Goal: Task Accomplishment & Management: Manage account settings

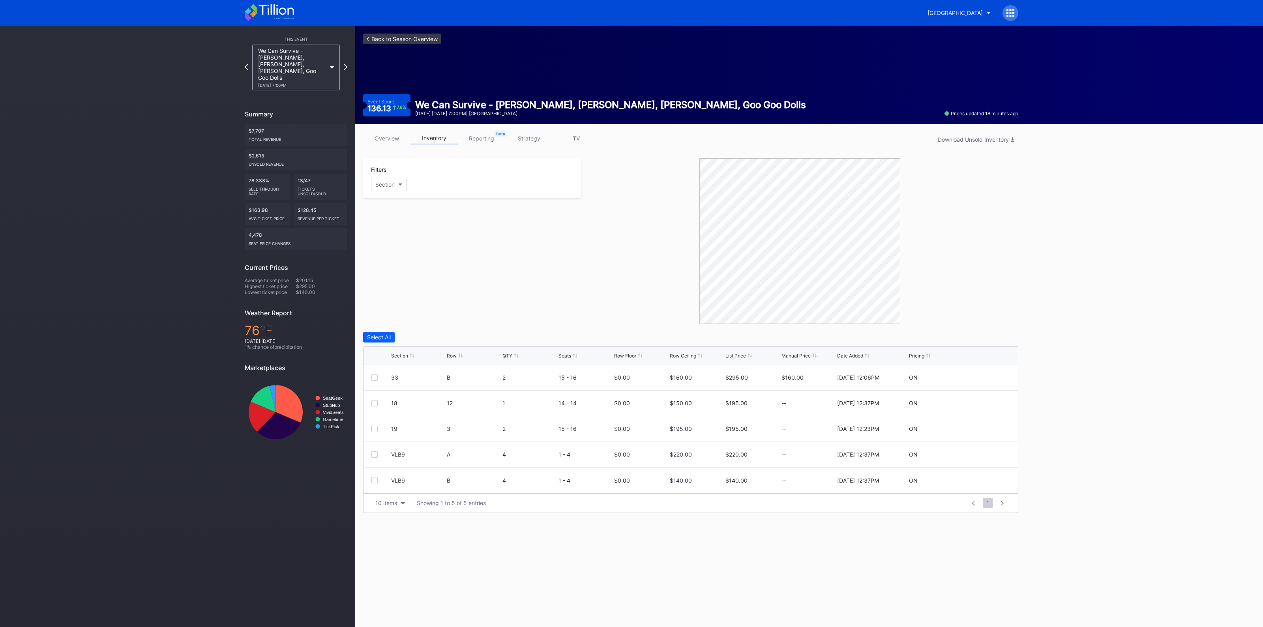
click at [403, 40] on link "<- Back to Season Overview" at bounding box center [402, 39] width 78 height 11
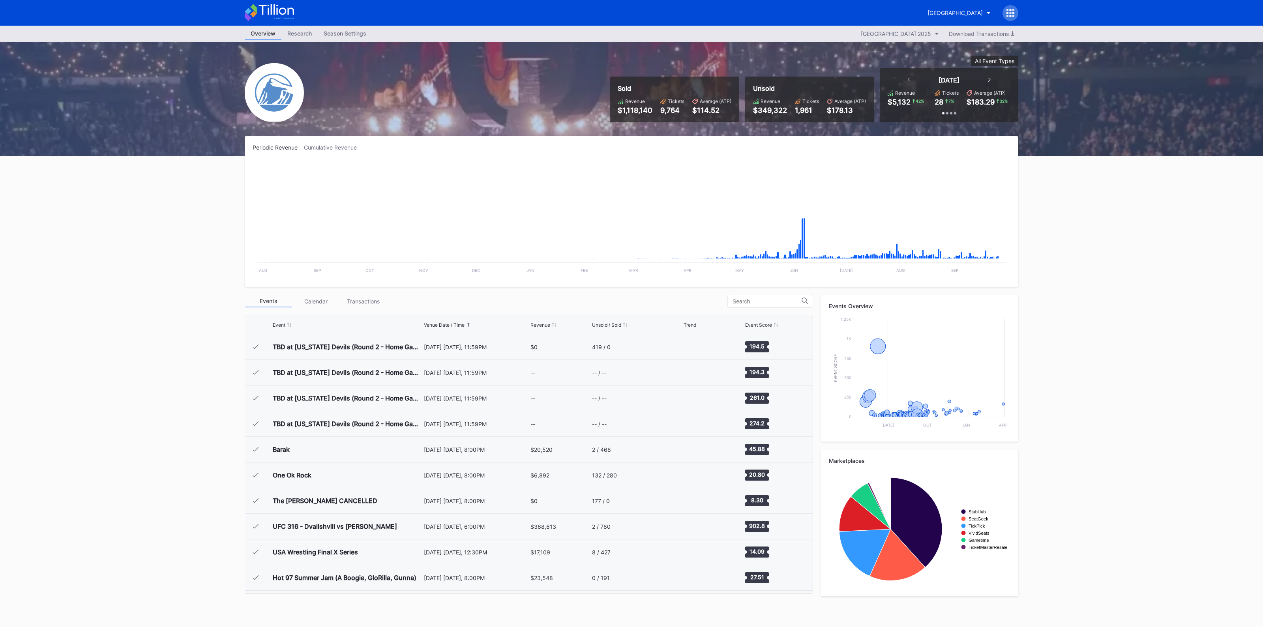
scroll to position [1231, 0]
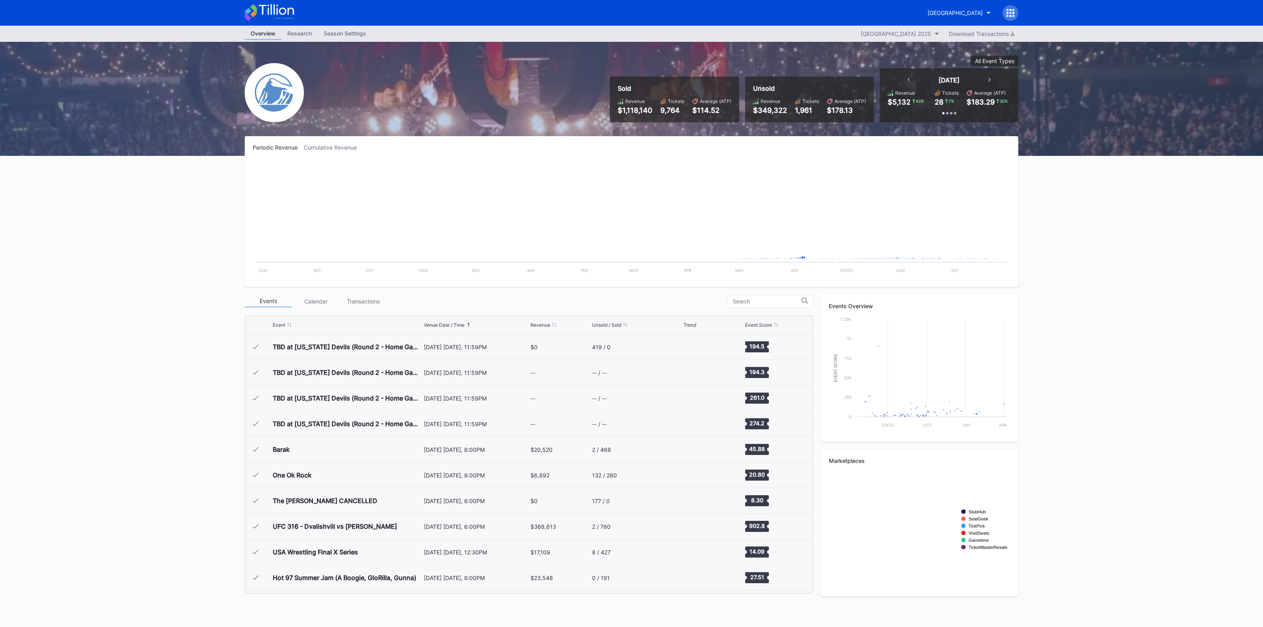
scroll to position [1231, 0]
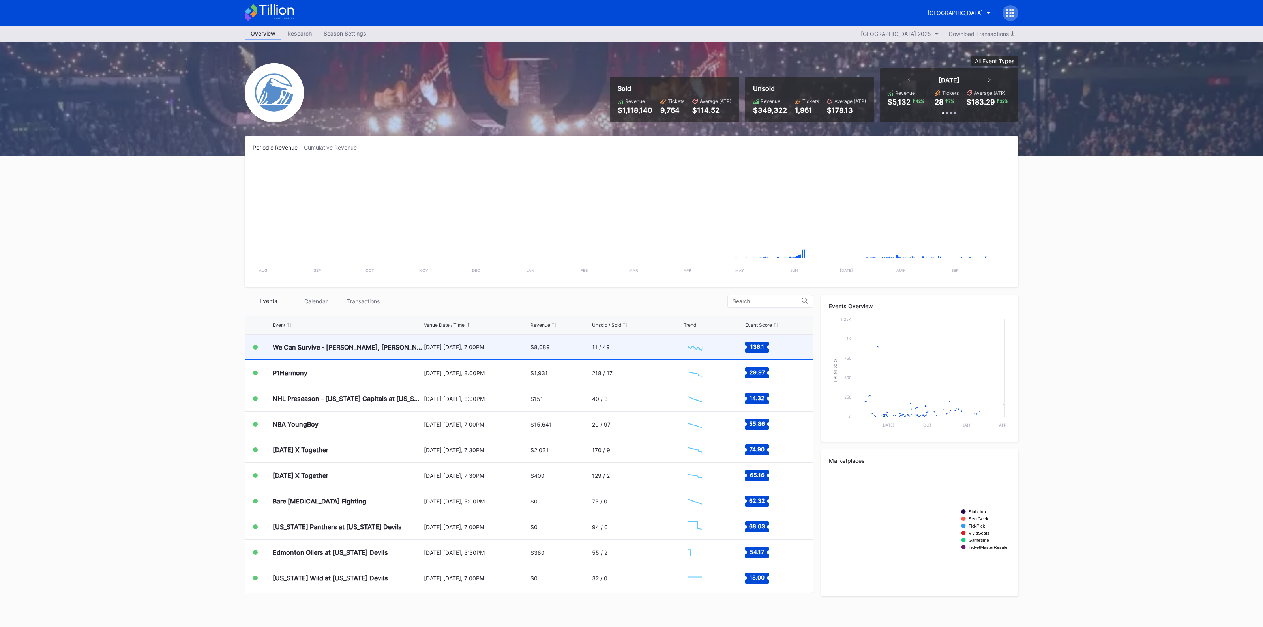
click at [513, 354] on div "[DATE] [DATE], 7:00PM" at bounding box center [476, 347] width 105 height 25
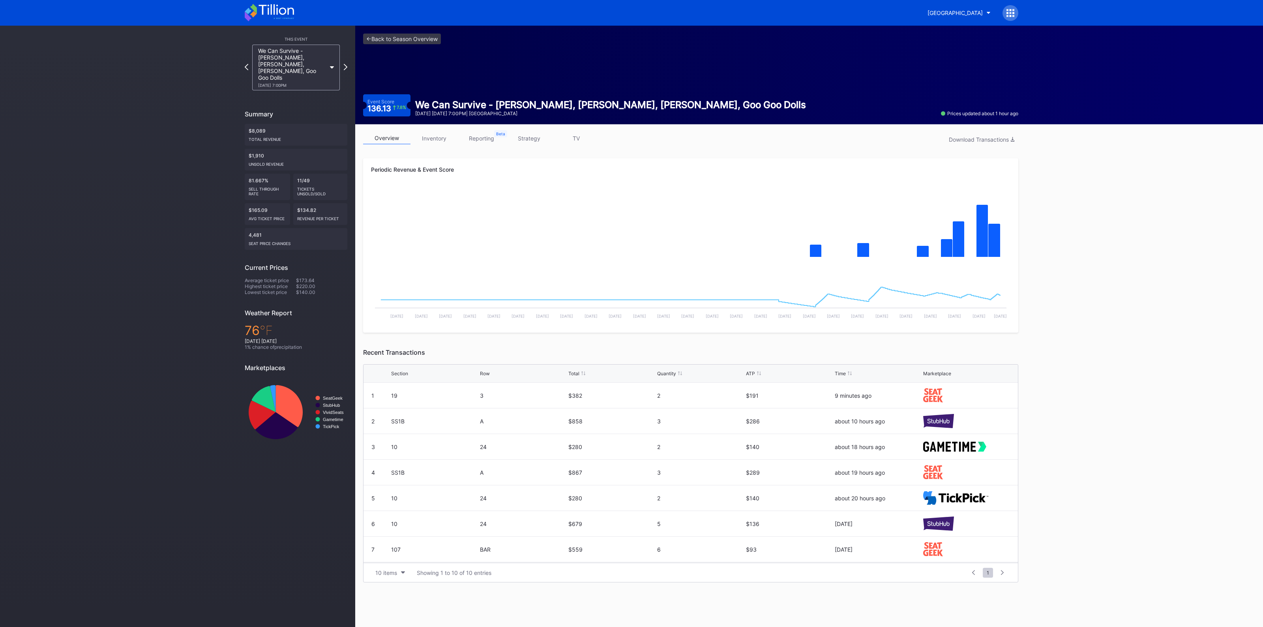
click at [442, 137] on link "inventory" at bounding box center [433, 138] width 47 height 12
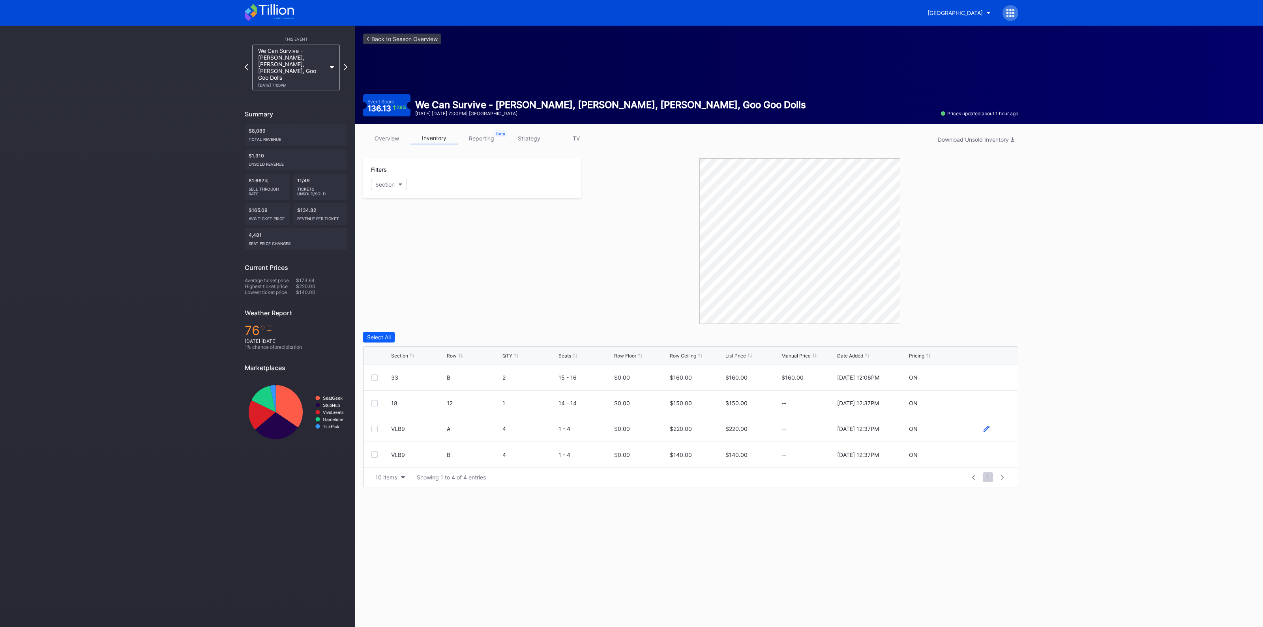
click at [983, 426] on icon at bounding box center [986, 429] width 6 height 6
click at [691, 428] on input "220" at bounding box center [697, 431] width 54 height 15
type input "180"
click at [1000, 429] on div "Save" at bounding box center [998, 432] width 13 height 7
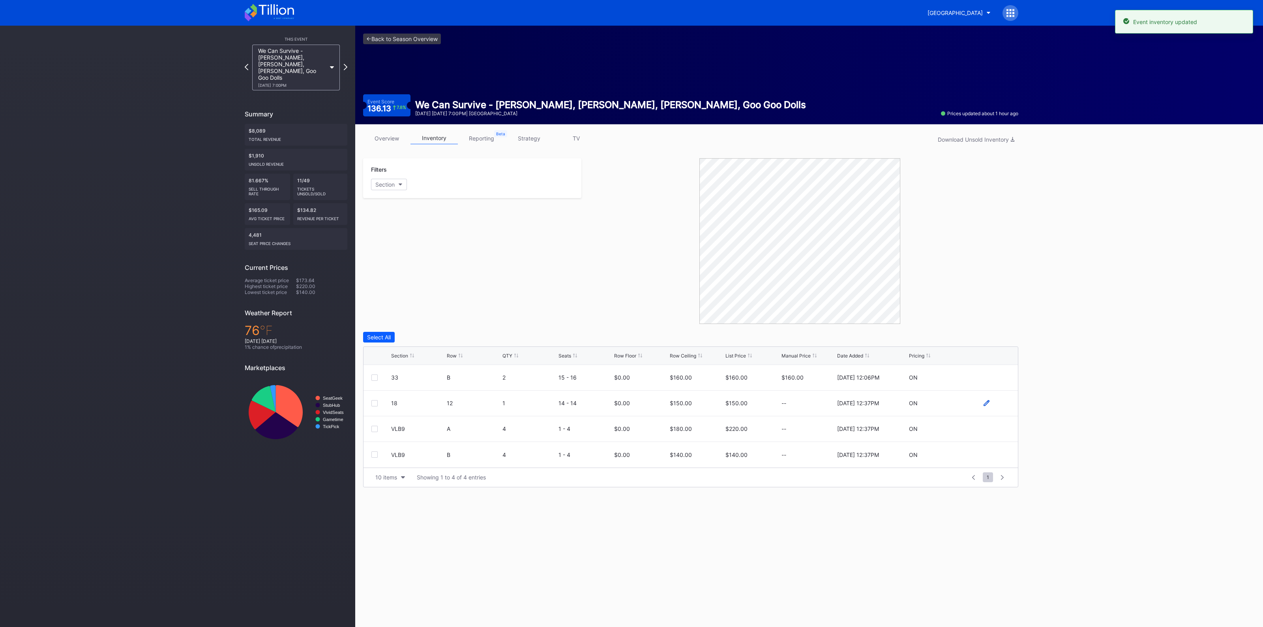
click at [985, 401] on icon at bounding box center [986, 403] width 6 height 6
click at [693, 407] on input "150" at bounding box center [697, 406] width 54 height 15
type input "140"
click at [996, 407] on div "Save" at bounding box center [998, 406] width 13 height 7
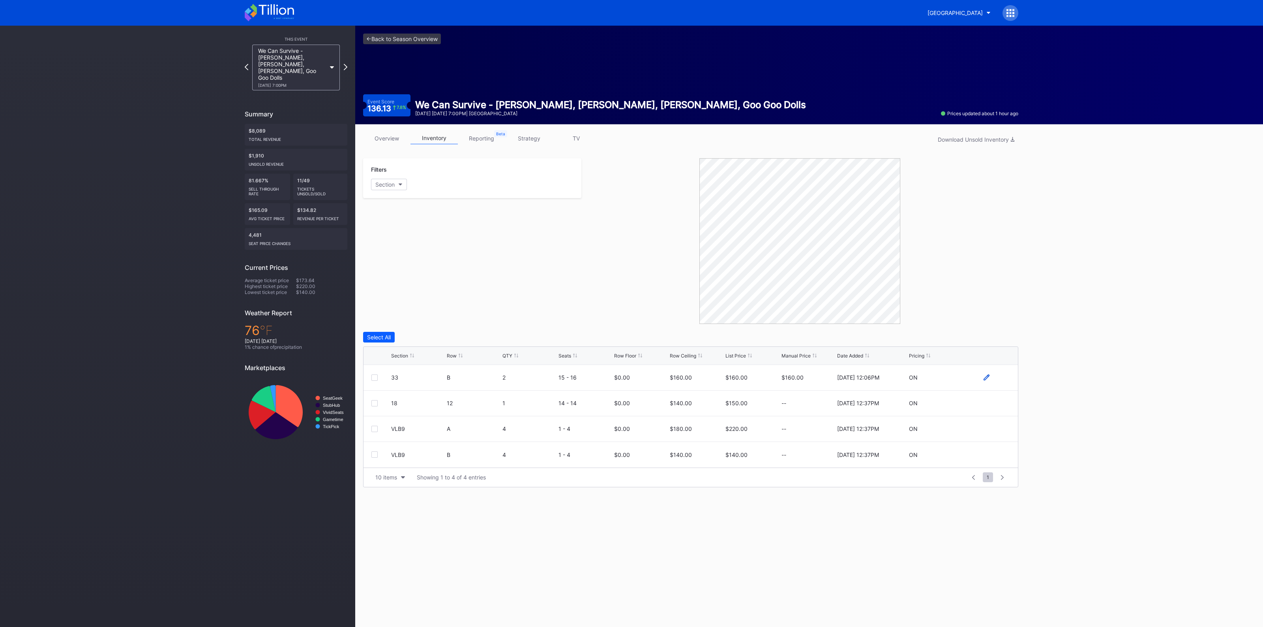
click at [985, 375] on icon at bounding box center [986, 378] width 6 height 6
click at [690, 381] on input "160" at bounding box center [697, 380] width 54 height 15
type input "130"
click at [996, 382] on div "Save" at bounding box center [998, 380] width 13 height 7
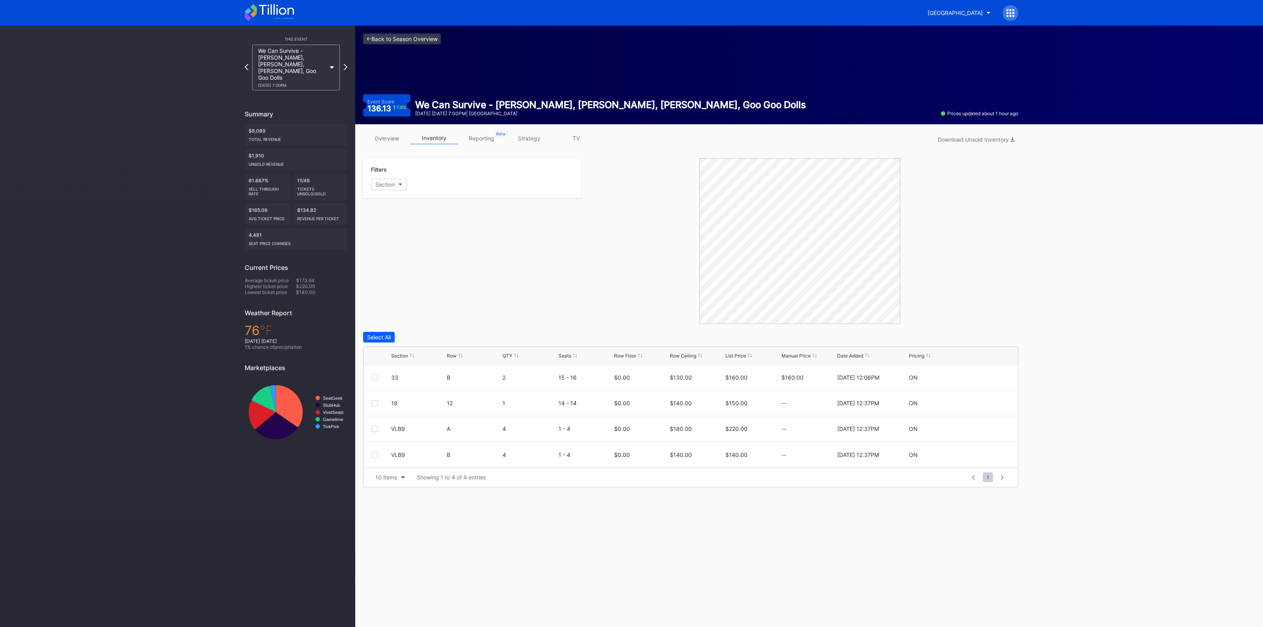
click at [383, 37] on link "<- Back to Season Overview" at bounding box center [402, 39] width 78 height 11
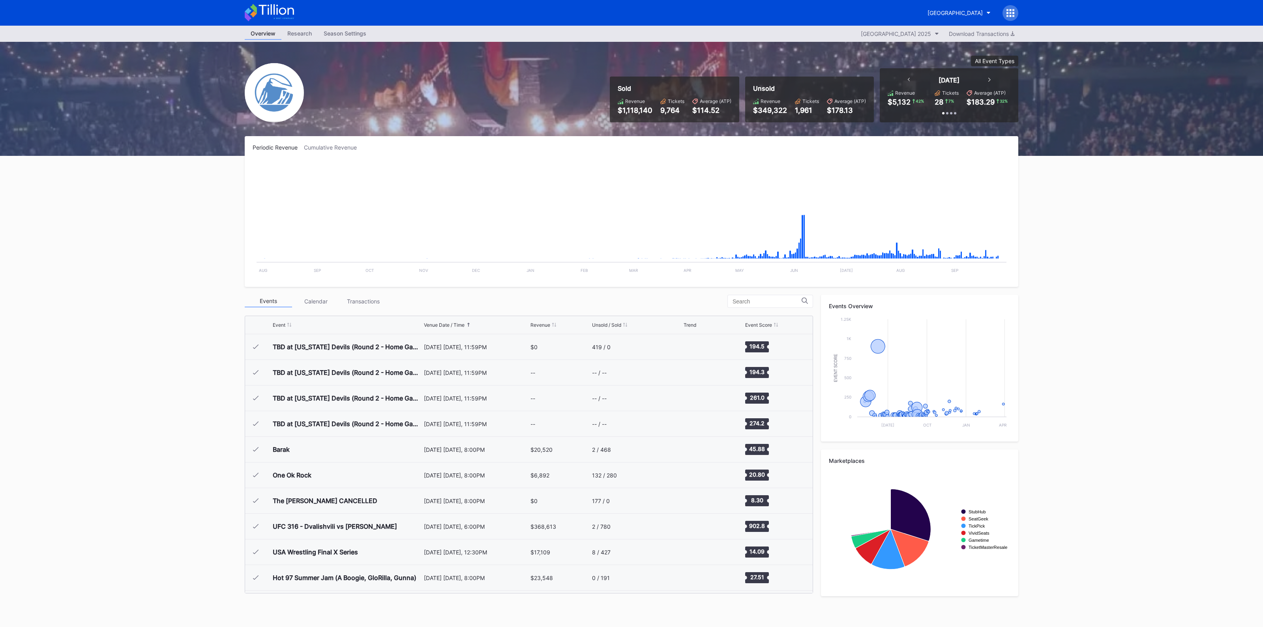
scroll to position [1231, 0]
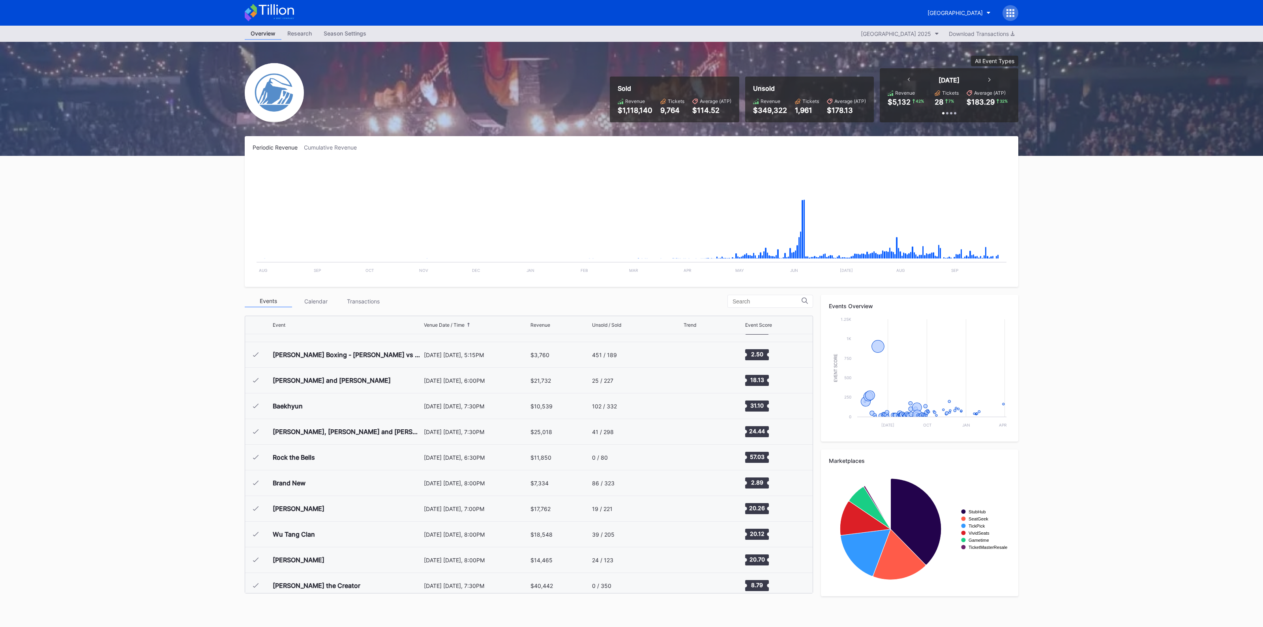
scroll to position [1231, 0]
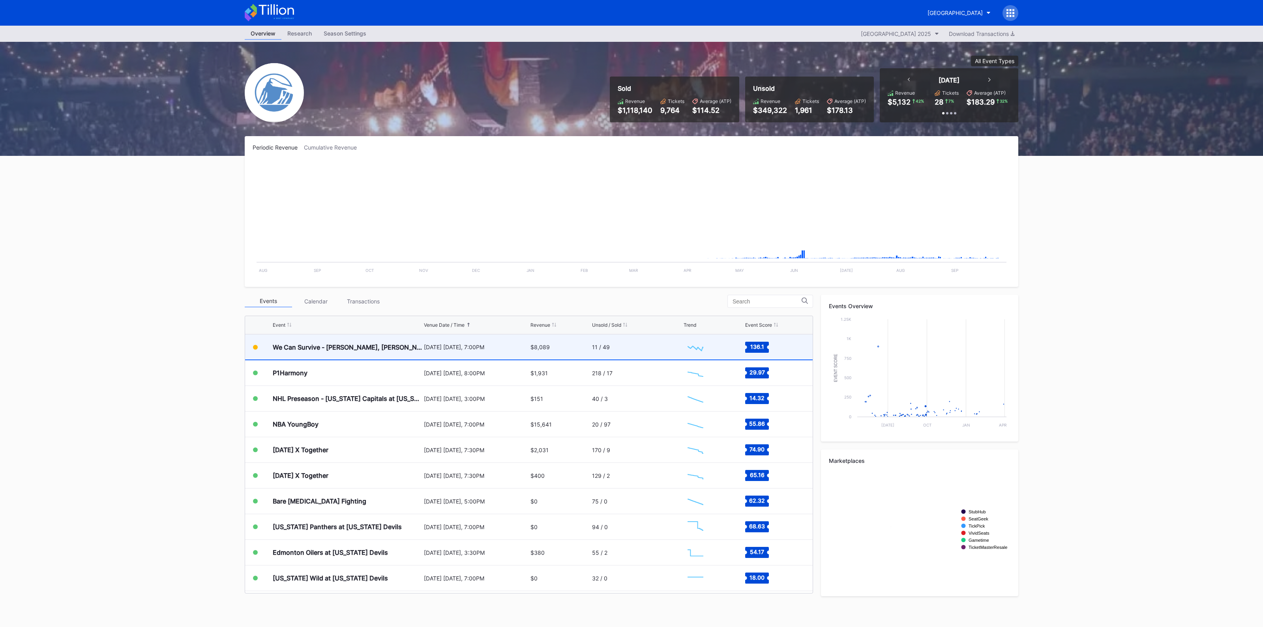
click at [569, 345] on div "$8,089" at bounding box center [560, 347] width 60 height 25
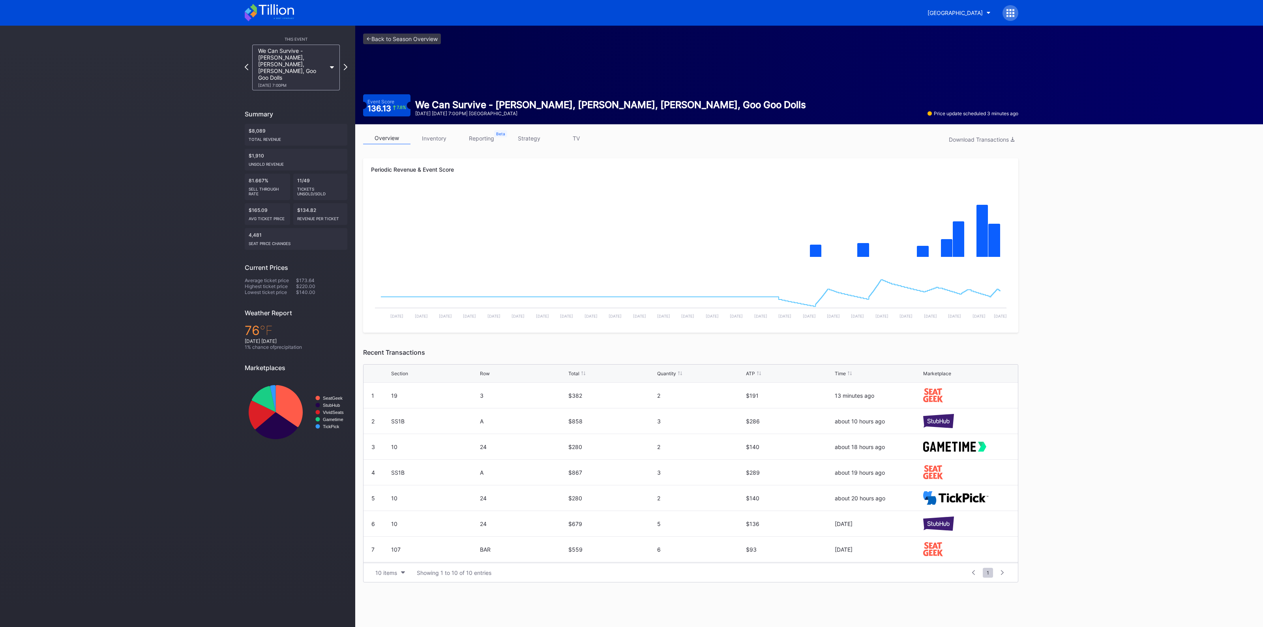
click at [429, 139] on link "inventory" at bounding box center [433, 138] width 47 height 12
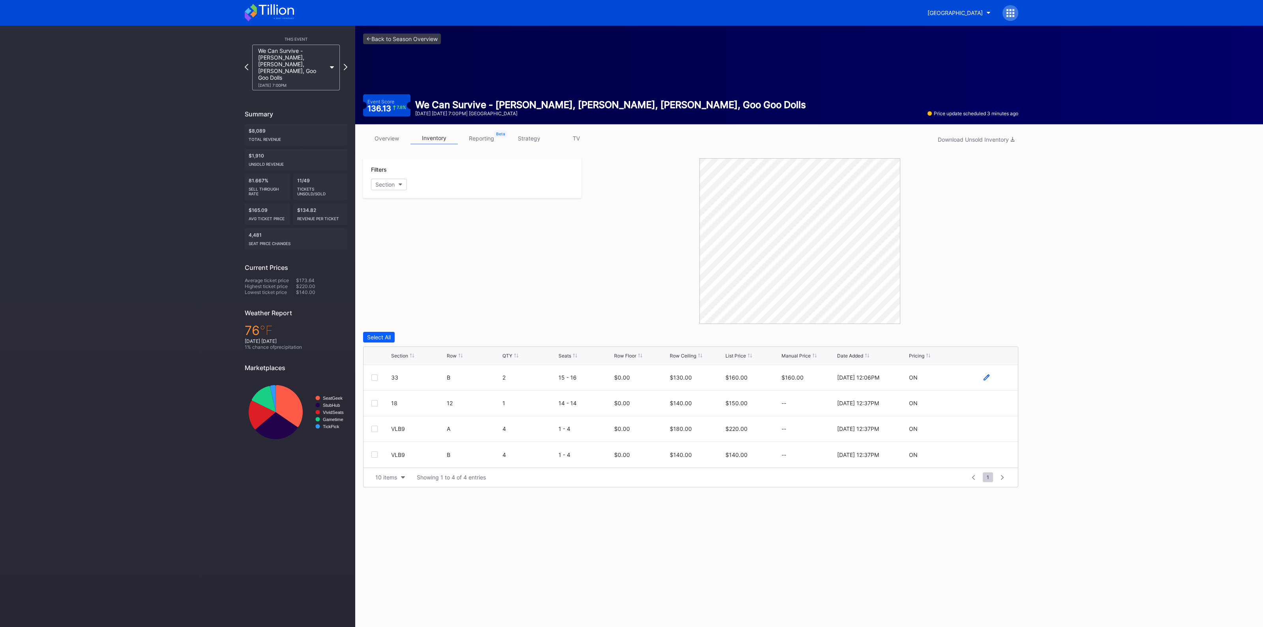
click at [987, 376] on icon at bounding box center [986, 378] width 6 height 6
click at [708, 378] on input "130" at bounding box center [697, 380] width 54 height 15
type input "100"
click at [996, 379] on div "Save" at bounding box center [998, 380] width 13 height 7
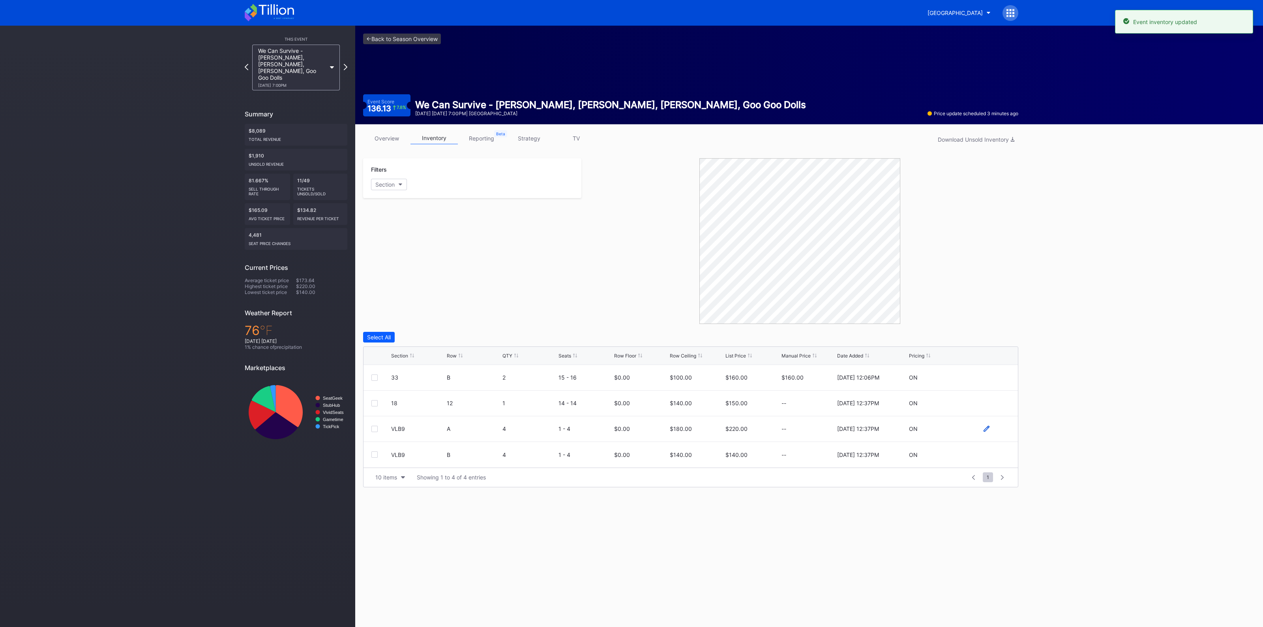
click at [987, 429] on icon at bounding box center [986, 429] width 6 height 6
click at [714, 431] on input "180" at bounding box center [697, 431] width 54 height 15
type input "105"
click at [994, 432] on div "Save" at bounding box center [998, 432] width 13 height 7
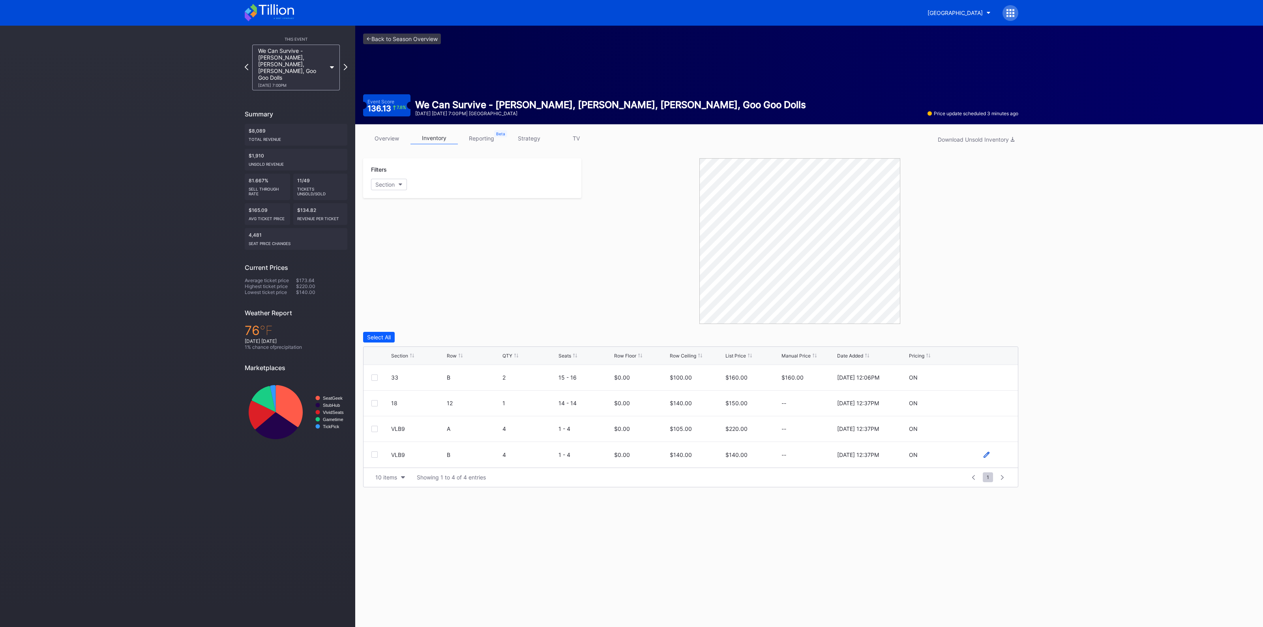
click at [984, 452] on icon at bounding box center [986, 455] width 6 height 6
click at [689, 457] on input "140" at bounding box center [697, 457] width 54 height 15
type input "110"
click at [996, 457] on div "Save" at bounding box center [998, 457] width 13 height 7
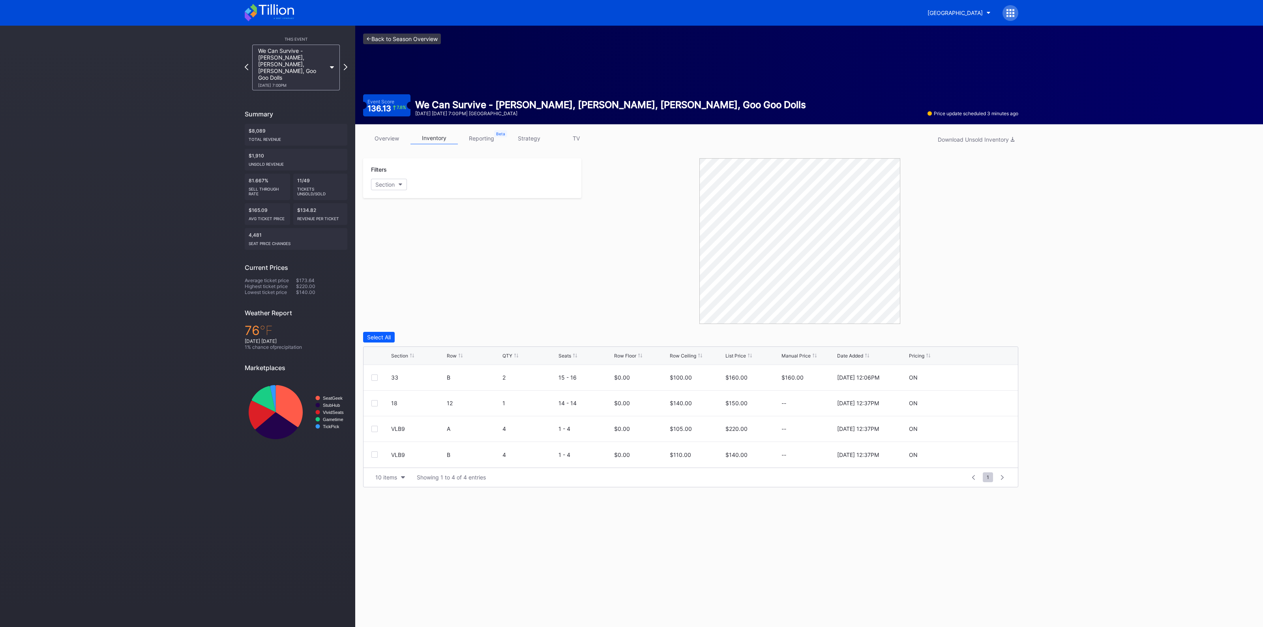
click at [397, 42] on link "<- Back to Season Overview" at bounding box center [402, 39] width 78 height 11
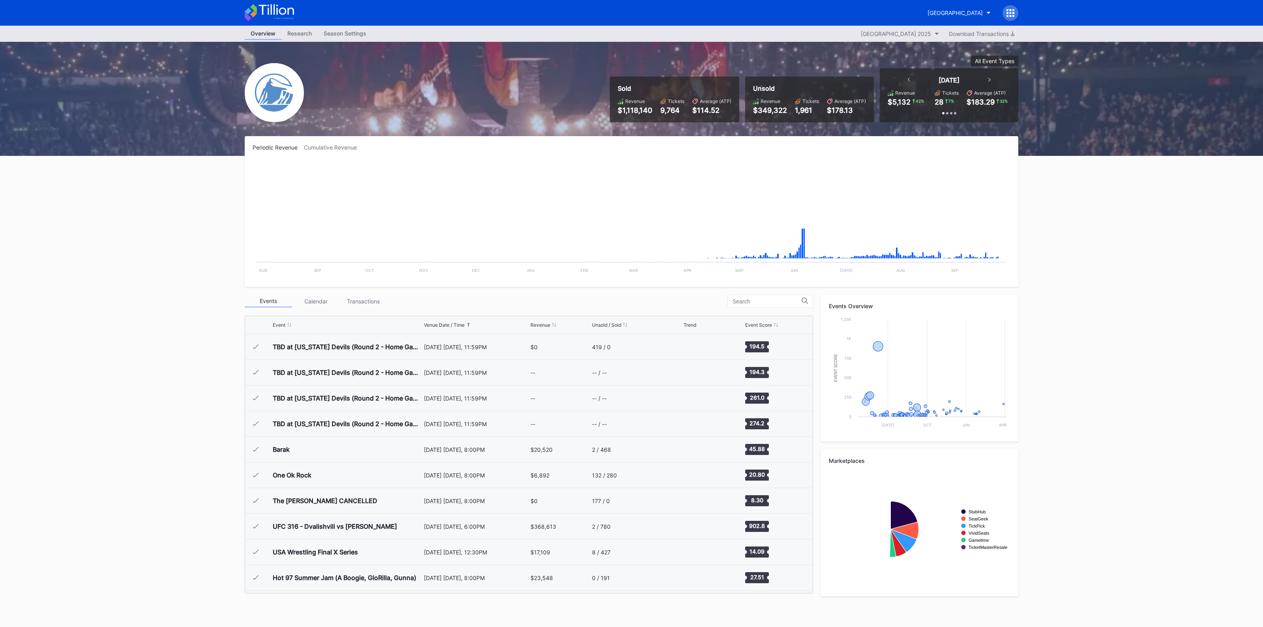
scroll to position [1231, 0]
